Goal: Task Accomplishment & Management: Use online tool/utility

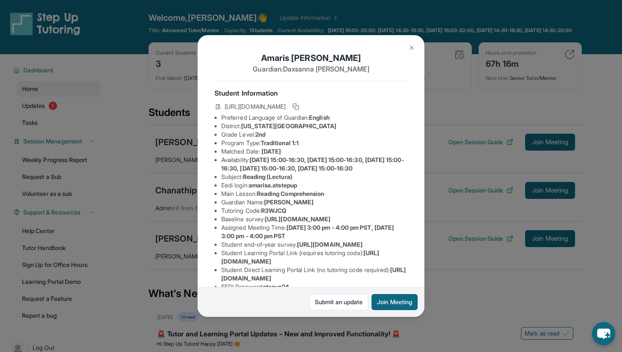
click at [414, 50] on img at bounding box center [412, 47] width 7 height 7
